Goal: Communication & Community: Connect with others

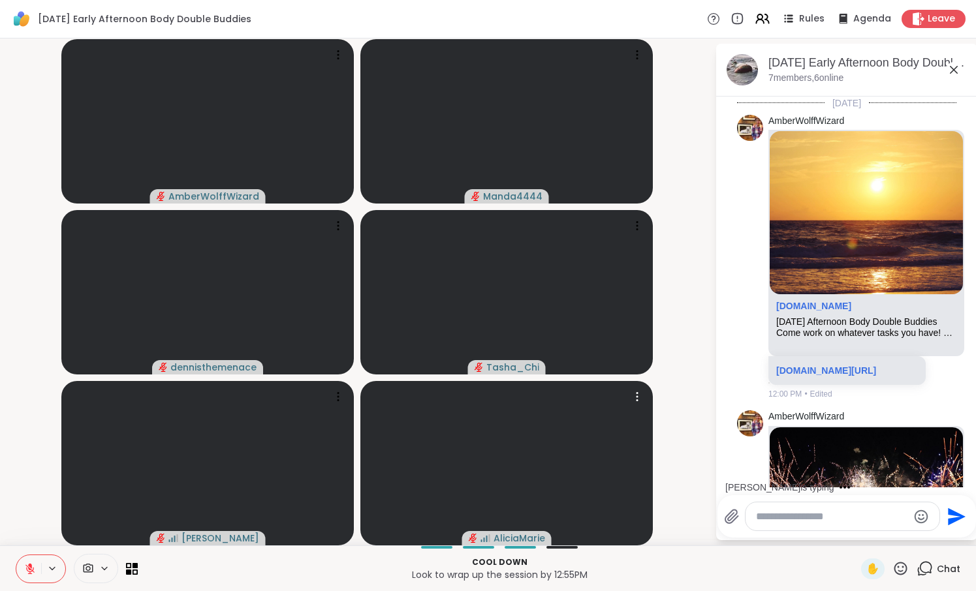
scroll to position [553, 0]
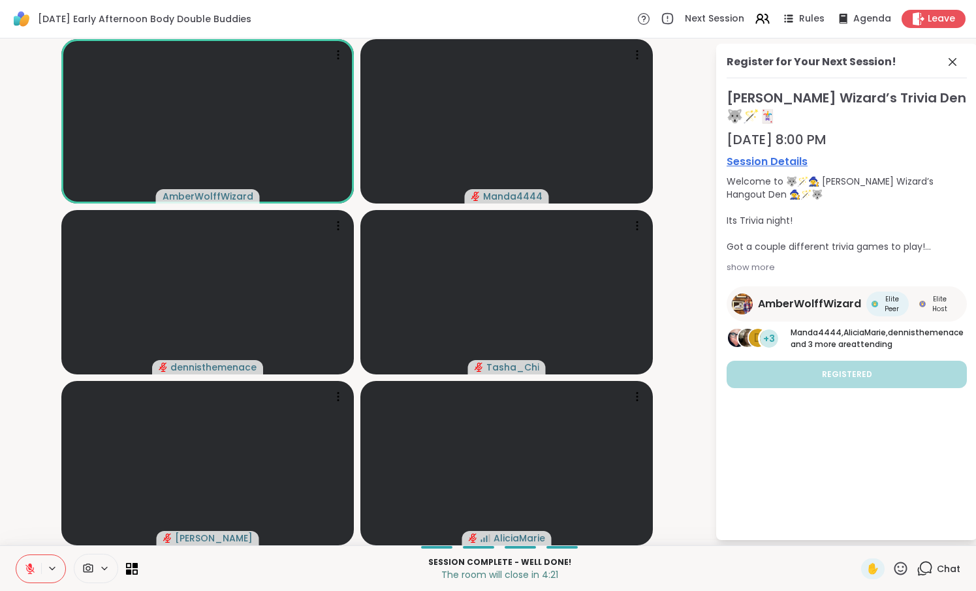
click at [26, 567] on icon at bounding box center [30, 569] width 12 height 12
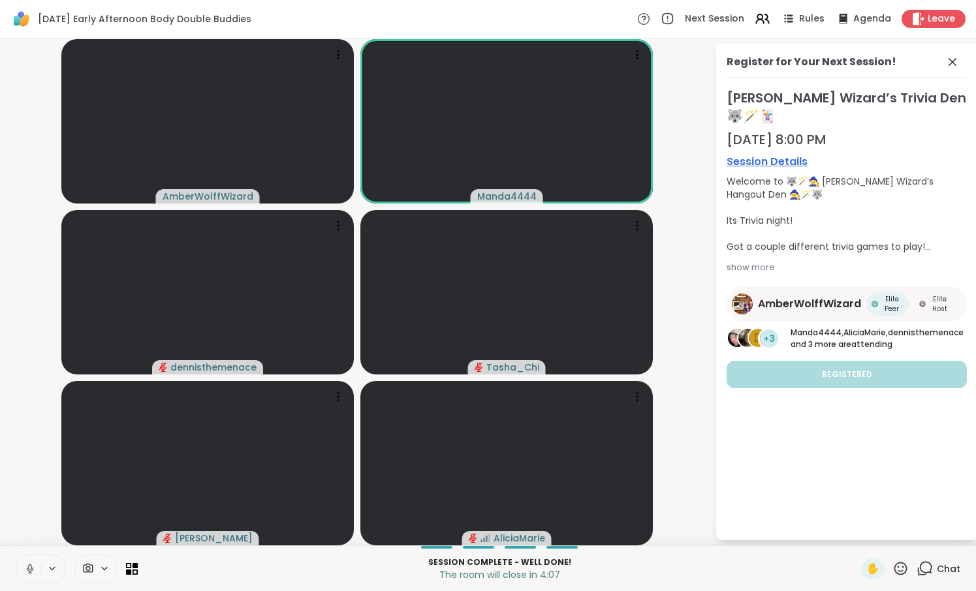
click at [26, 567] on icon at bounding box center [30, 569] width 12 height 12
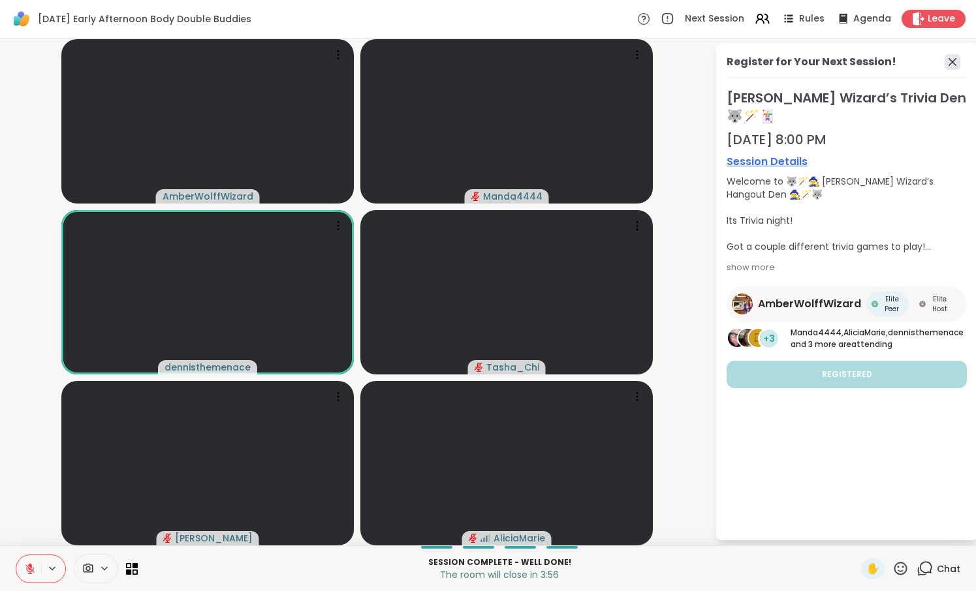
click at [954, 60] on icon at bounding box center [952, 62] width 16 height 16
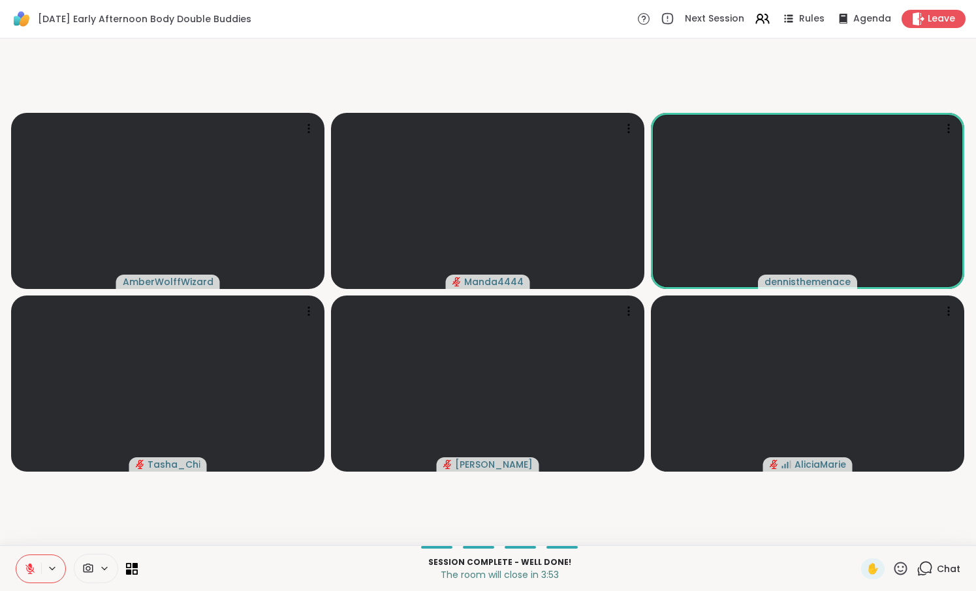
click at [902, 570] on icon at bounding box center [900, 569] width 16 height 16
click at [869, 534] on span "❤️" at bounding box center [862, 535] width 13 height 16
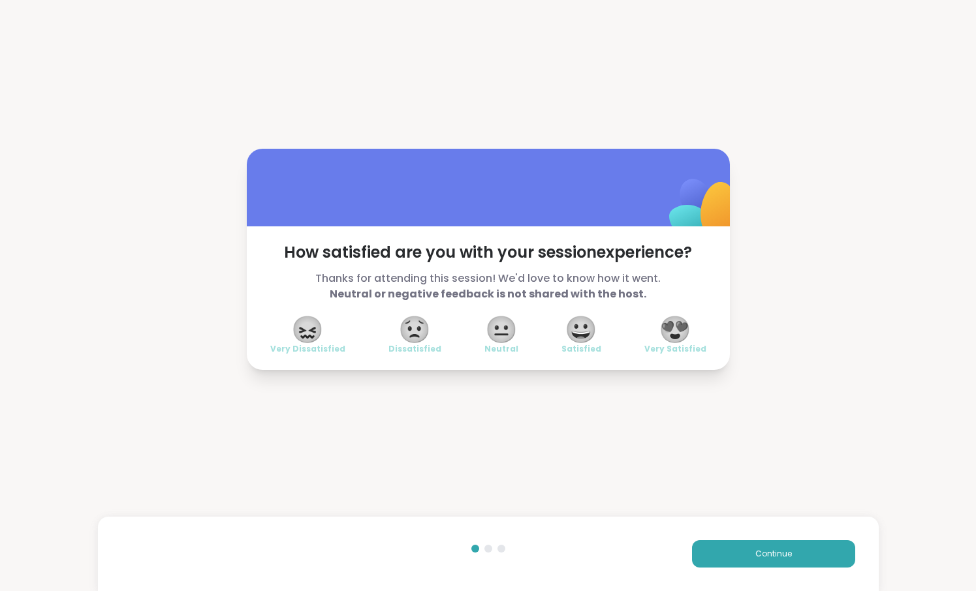
click at [674, 332] on span "😍" at bounding box center [675, 329] width 33 height 23
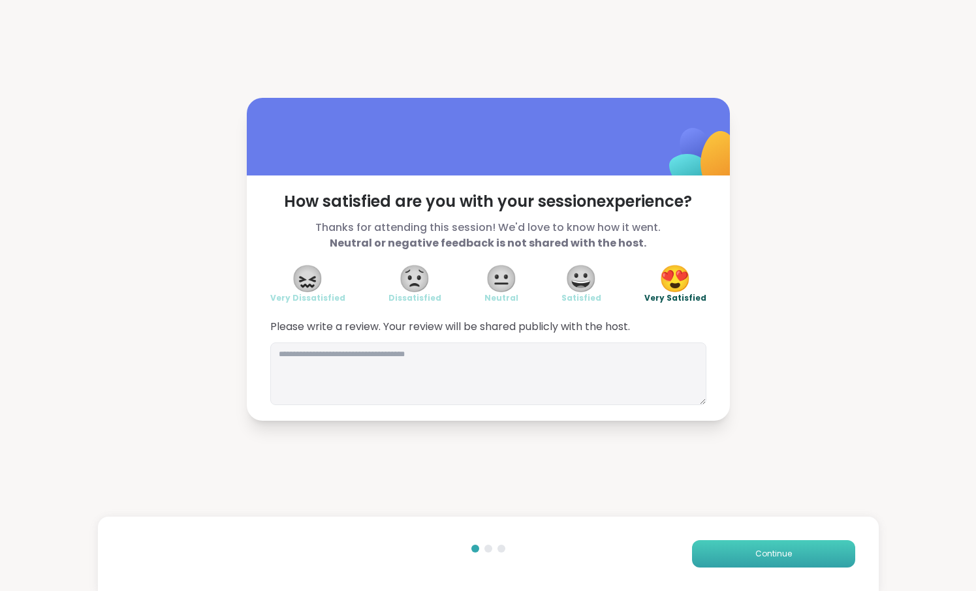
click at [780, 561] on button "Continue" at bounding box center [773, 553] width 163 height 27
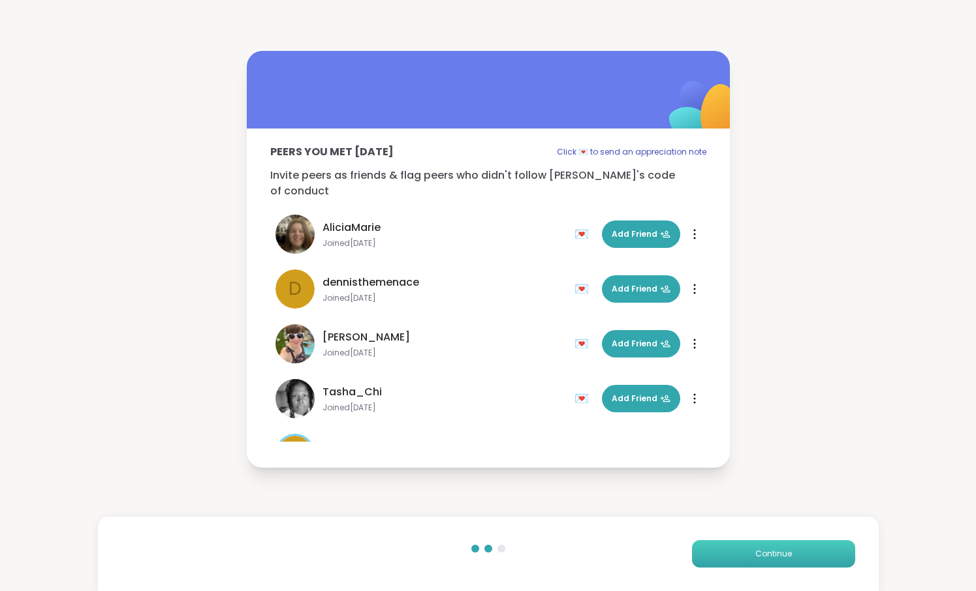
click at [786, 558] on span "Continue" at bounding box center [773, 554] width 37 height 12
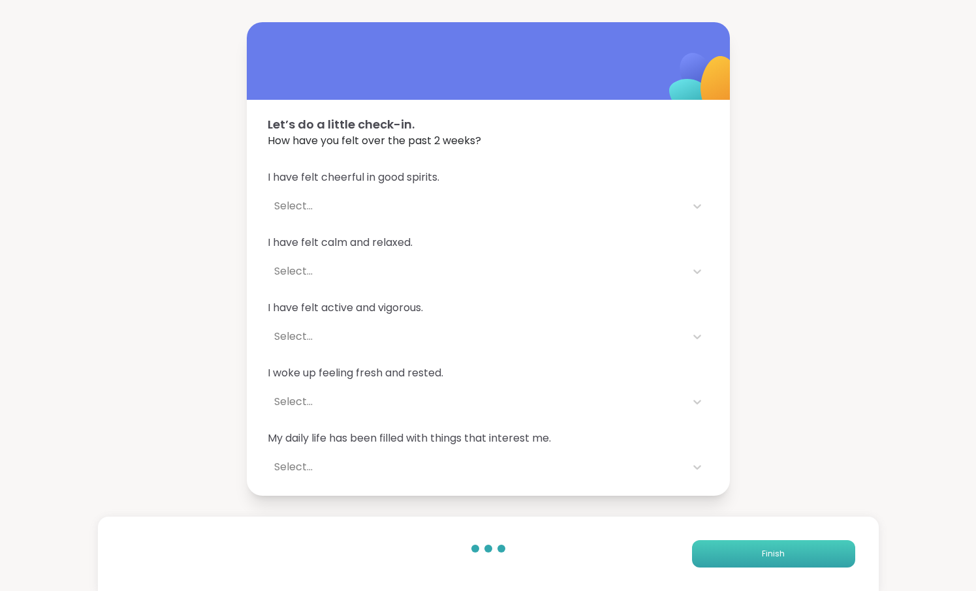
click at [786, 558] on button "Finish" at bounding box center [773, 553] width 163 height 27
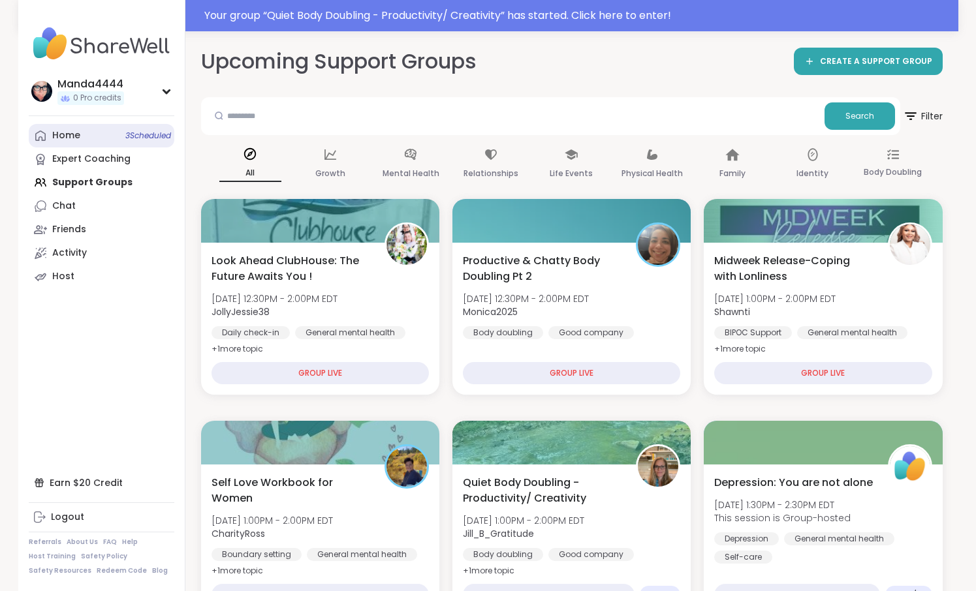
click at [70, 141] on div "Home 3 Scheduled" at bounding box center [66, 135] width 28 height 13
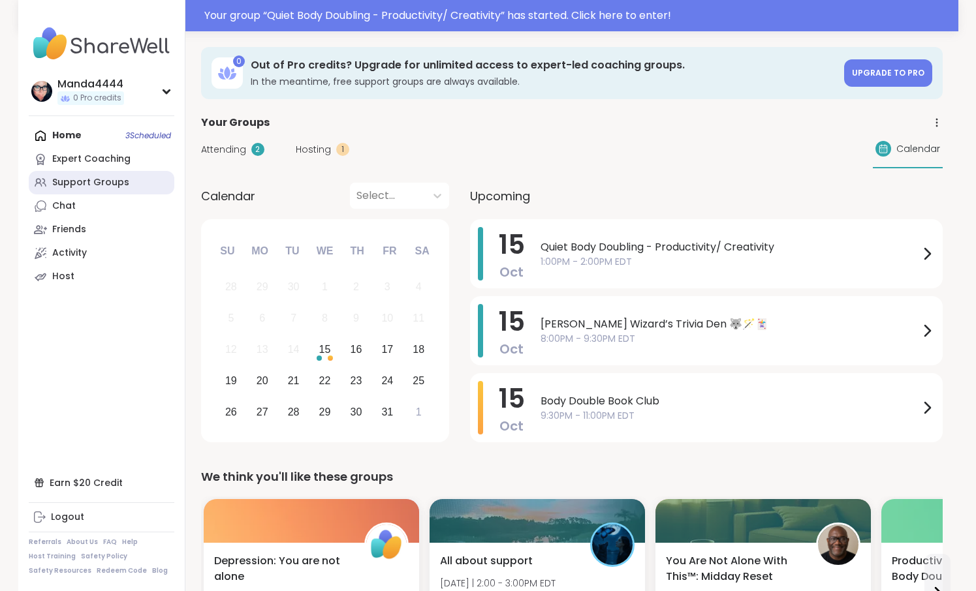
click at [94, 181] on div "Support Groups" at bounding box center [90, 182] width 77 height 13
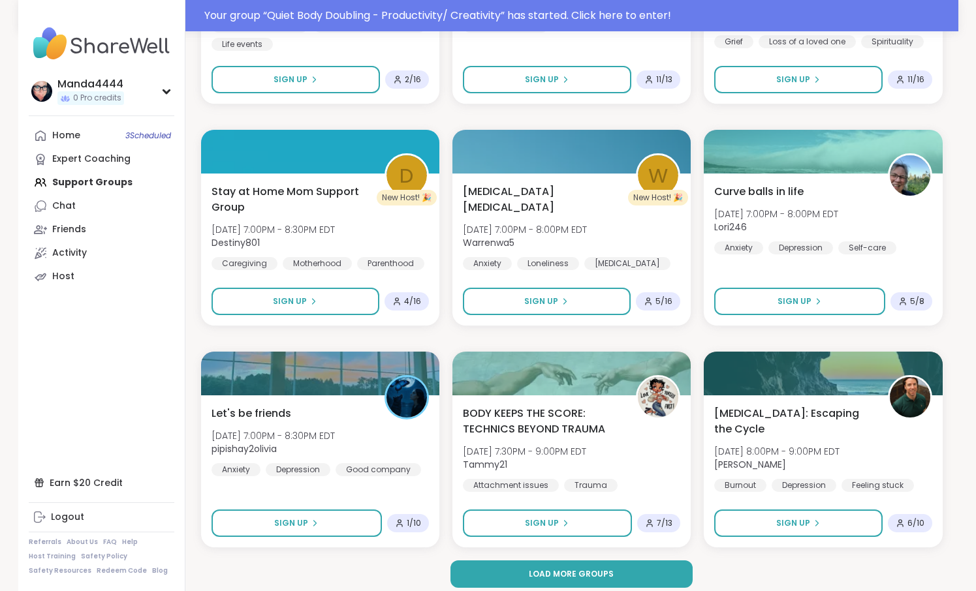
scroll to position [2298, 0]
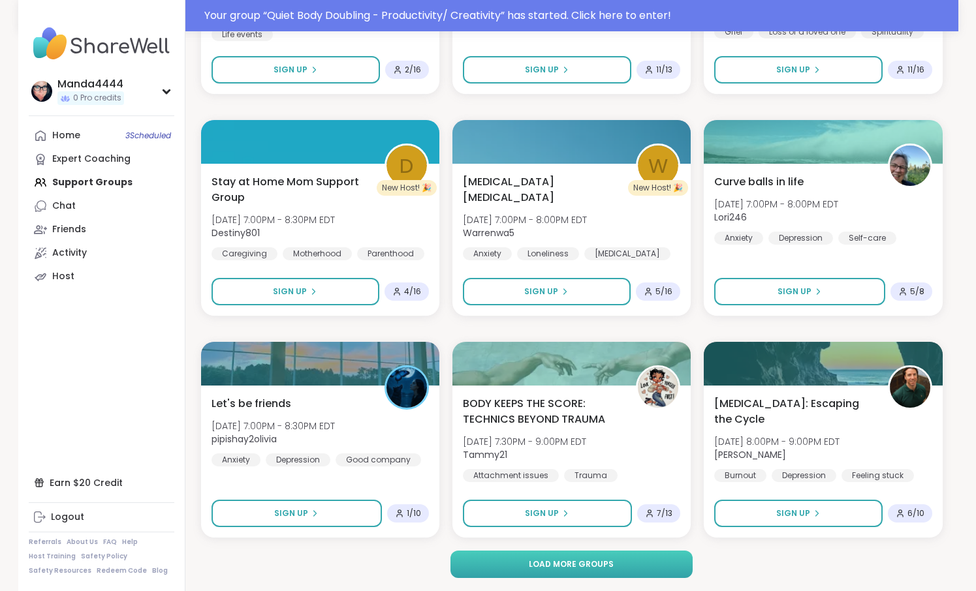
click at [544, 568] on span "Load more groups" at bounding box center [571, 565] width 85 height 12
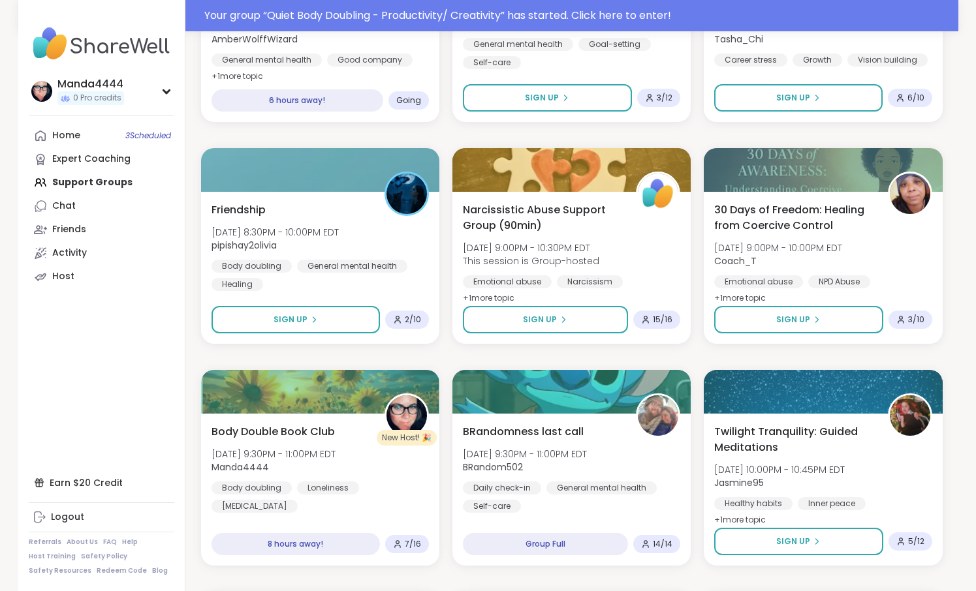
scroll to position [3159, 0]
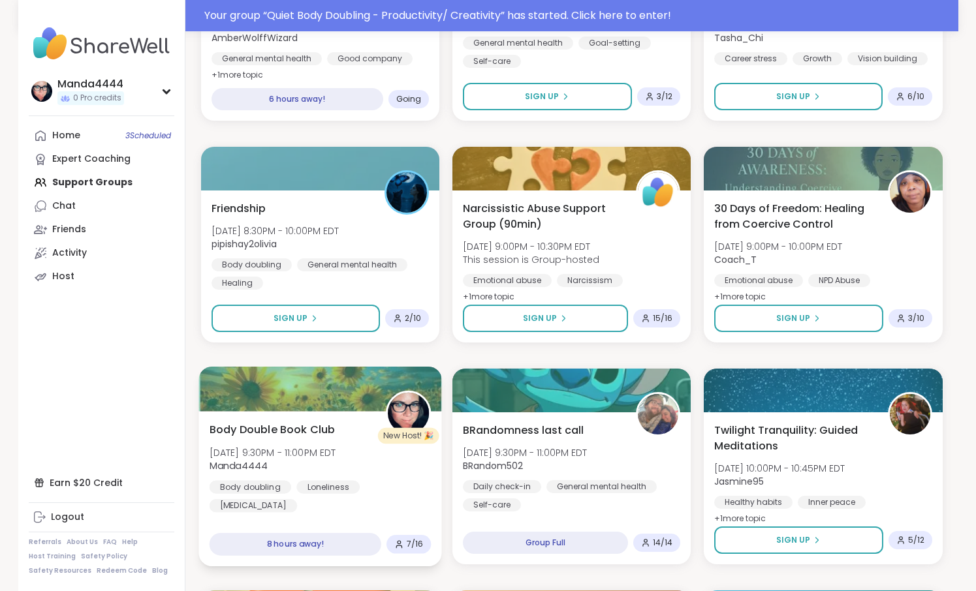
click at [368, 499] on div "Body doubling Loneliness [MEDICAL_DATA]" at bounding box center [320, 496] width 222 height 32
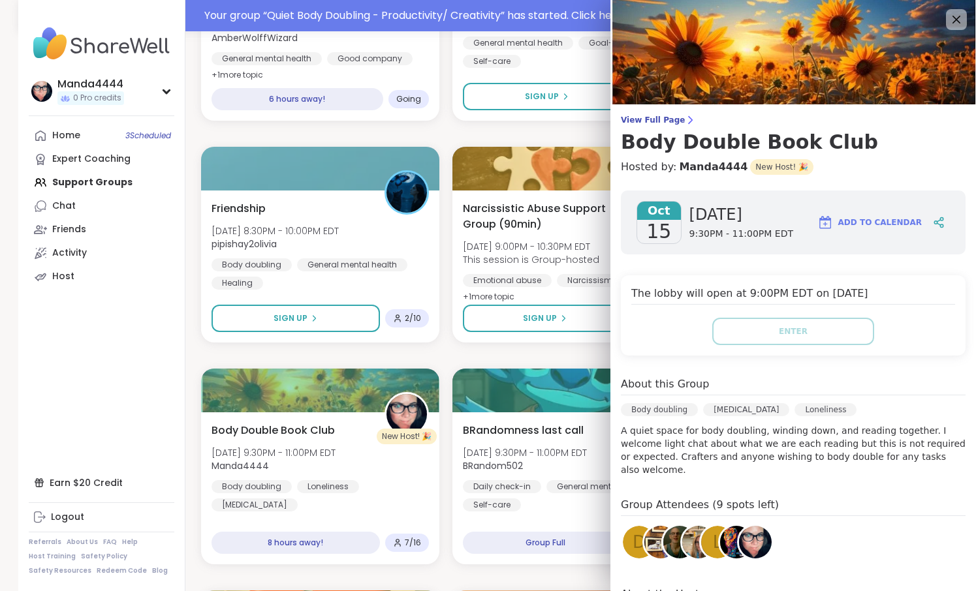
click at [636, 530] on span "d" at bounding box center [638, 542] width 13 height 25
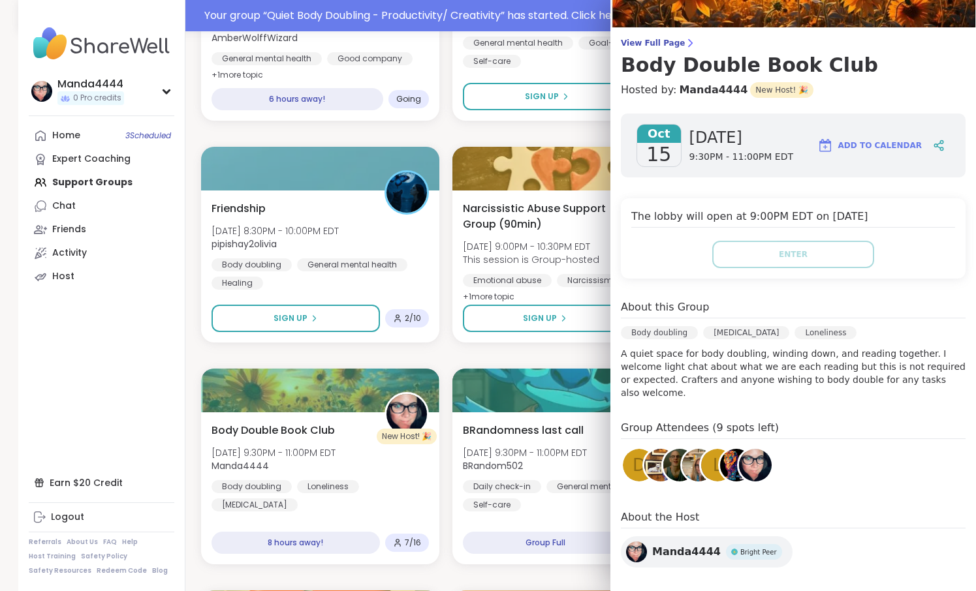
click at [752, 548] on span "Bright Peer" at bounding box center [758, 553] width 37 height 10
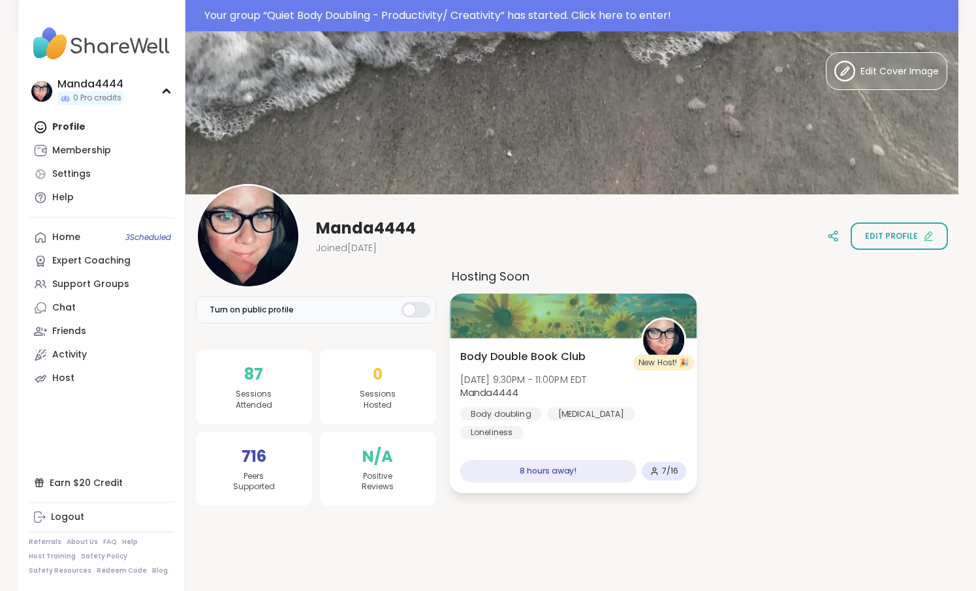
click at [515, 347] on div "Body Double Book Club Wed, Oct 15 | 9:30PM - 11:00PM EDT Manda4444 Body doublin…" at bounding box center [572, 415] width 247 height 155
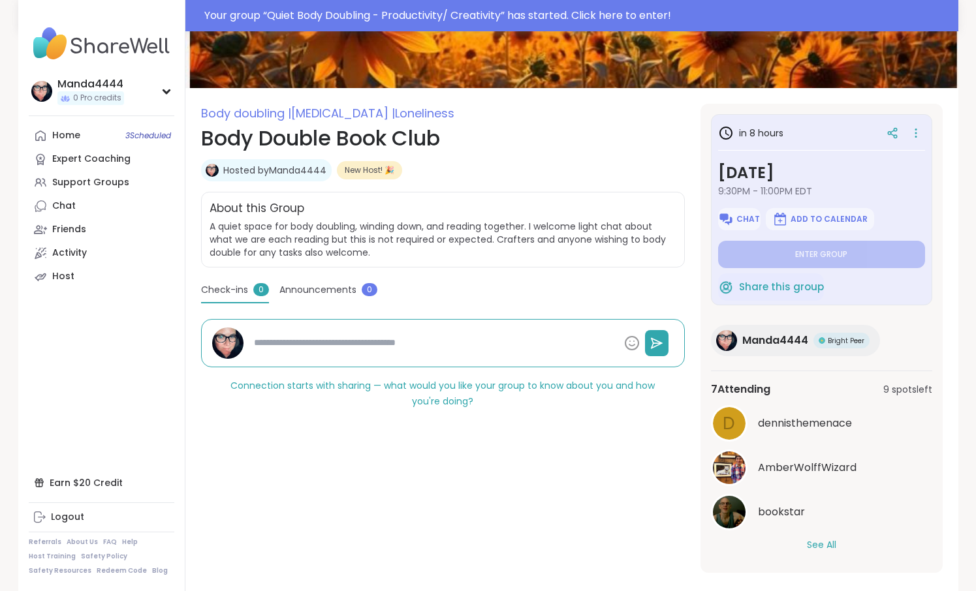
scroll to position [132, 0]
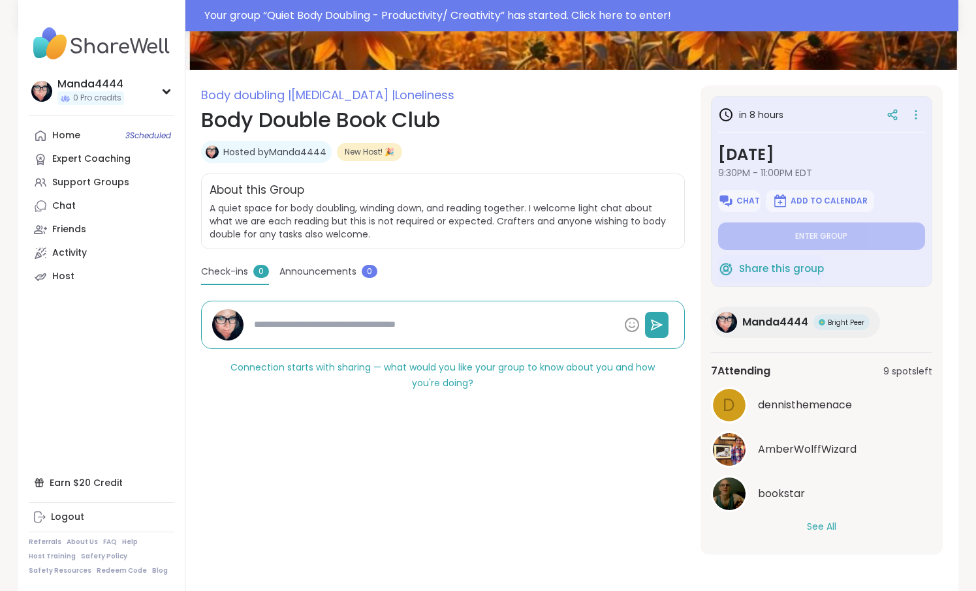
click at [828, 531] on button "See All" at bounding box center [821, 527] width 29 height 14
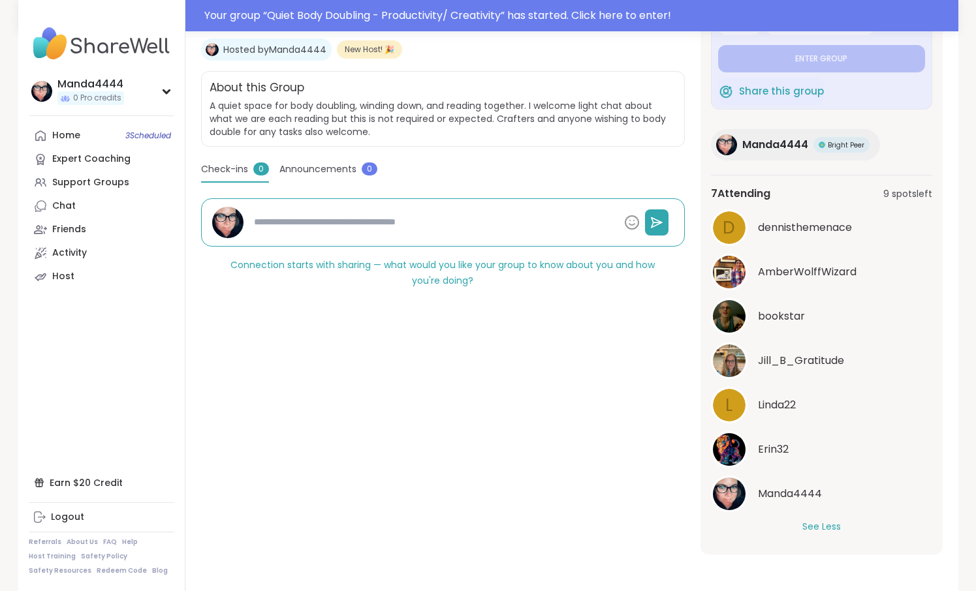
scroll to position [0, 0]
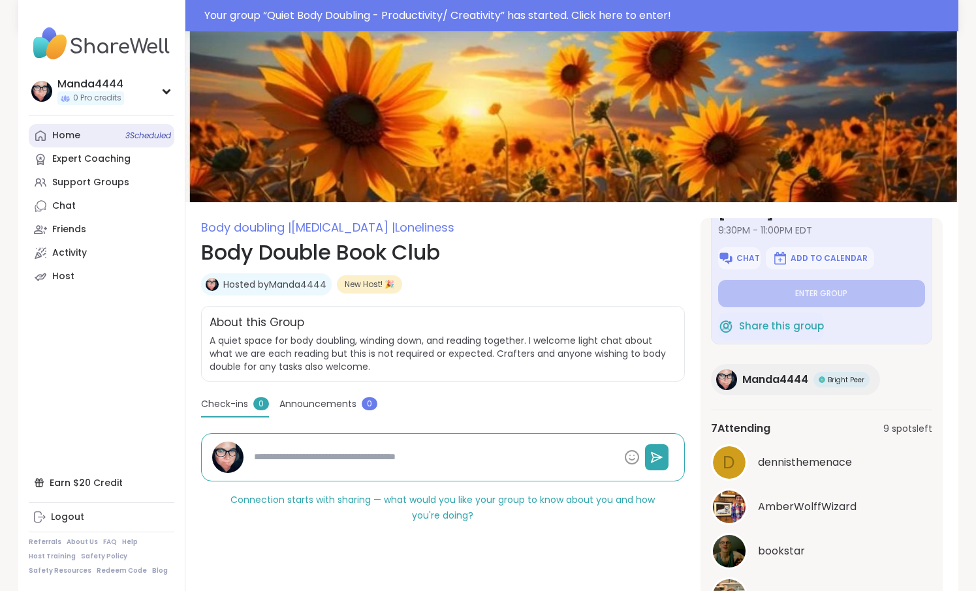
click at [85, 137] on link "Home 3 Scheduled" at bounding box center [102, 135] width 146 height 23
type textarea "*"
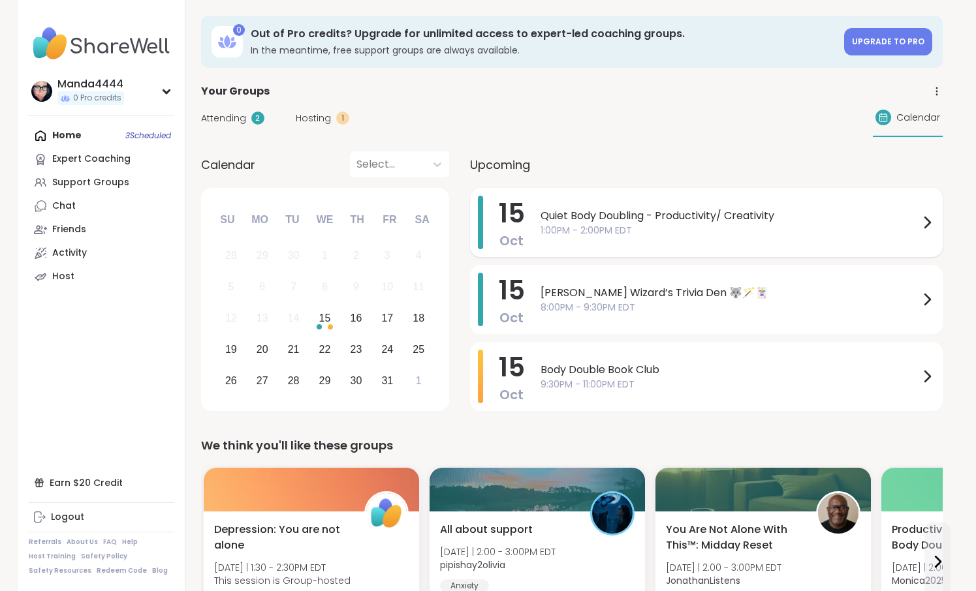
click at [749, 223] on span "Quiet Body Doubling - Productivity/ Creativity" at bounding box center [729, 216] width 379 height 16
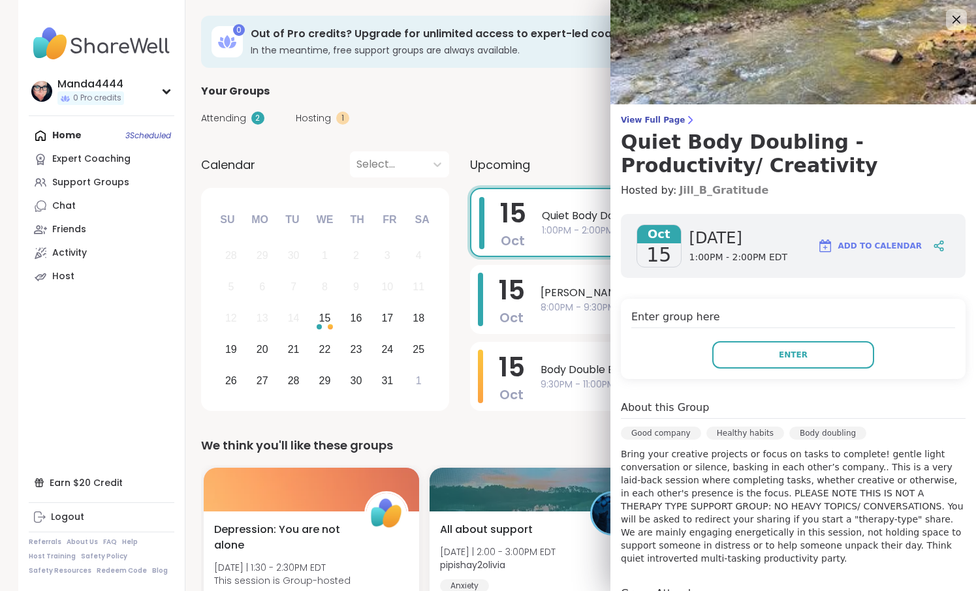
click at [712, 191] on link "Jill_B_Gratitude" at bounding box center [723, 191] width 89 height 16
click at [72, 208] on div "Chat" at bounding box center [63, 206] width 23 height 13
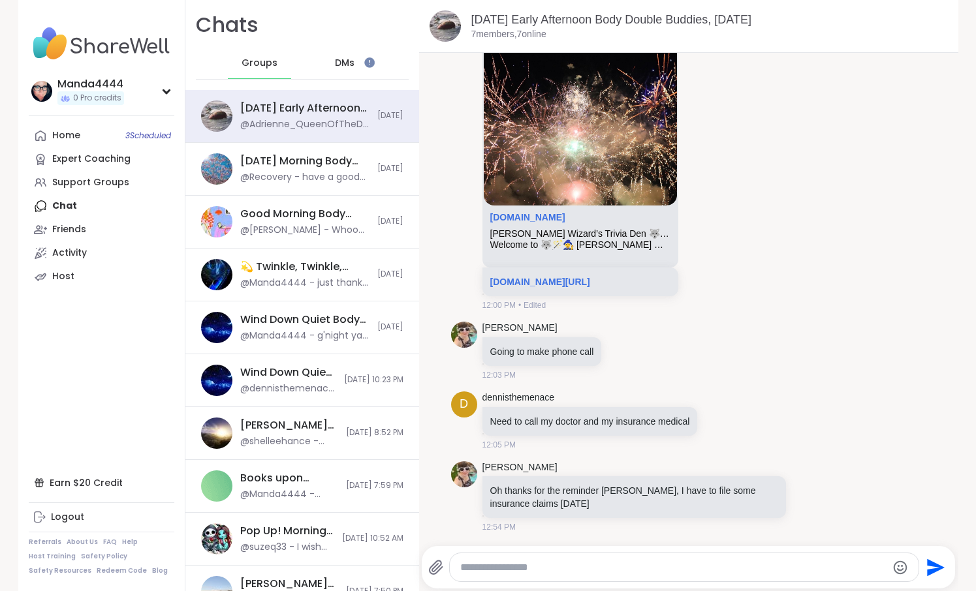
click at [272, 63] on span "Groups" at bounding box center [259, 63] width 36 height 13
click at [352, 63] on span "DMs" at bounding box center [345, 63] width 20 height 13
